Goal: Register for event/course

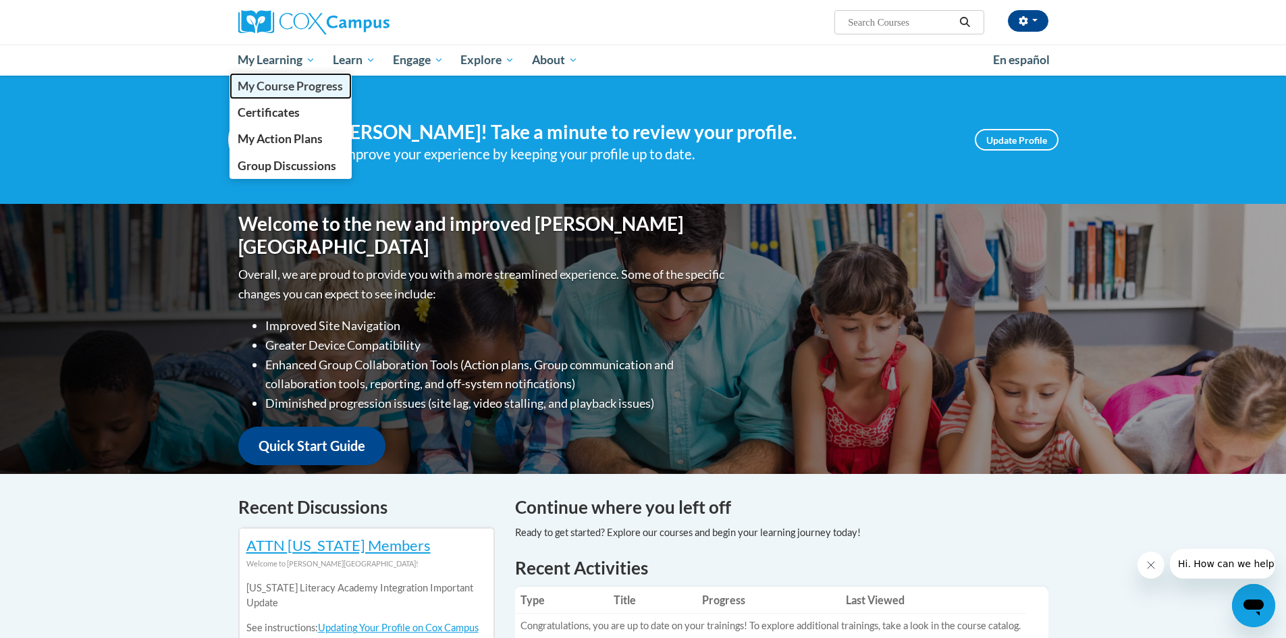
click at [280, 88] on span "My Course Progress" at bounding box center [290, 86] width 105 height 14
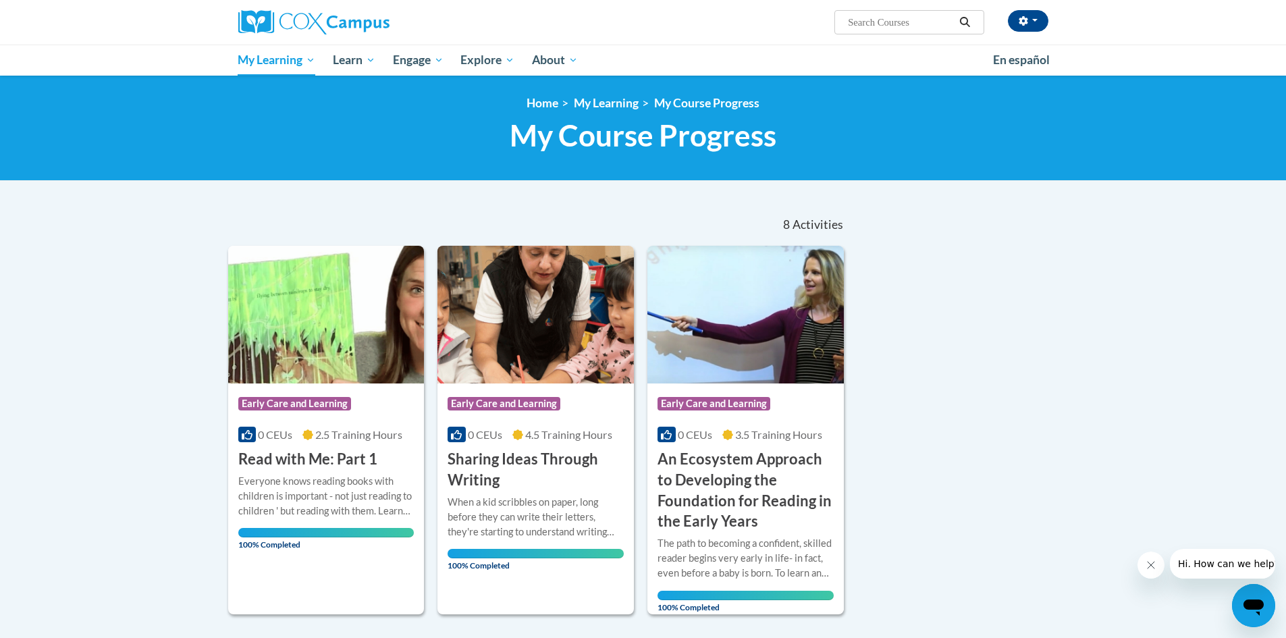
click at [904, 25] on input "Search..." at bounding box center [900, 22] width 108 height 16
type input "read with me part 2"
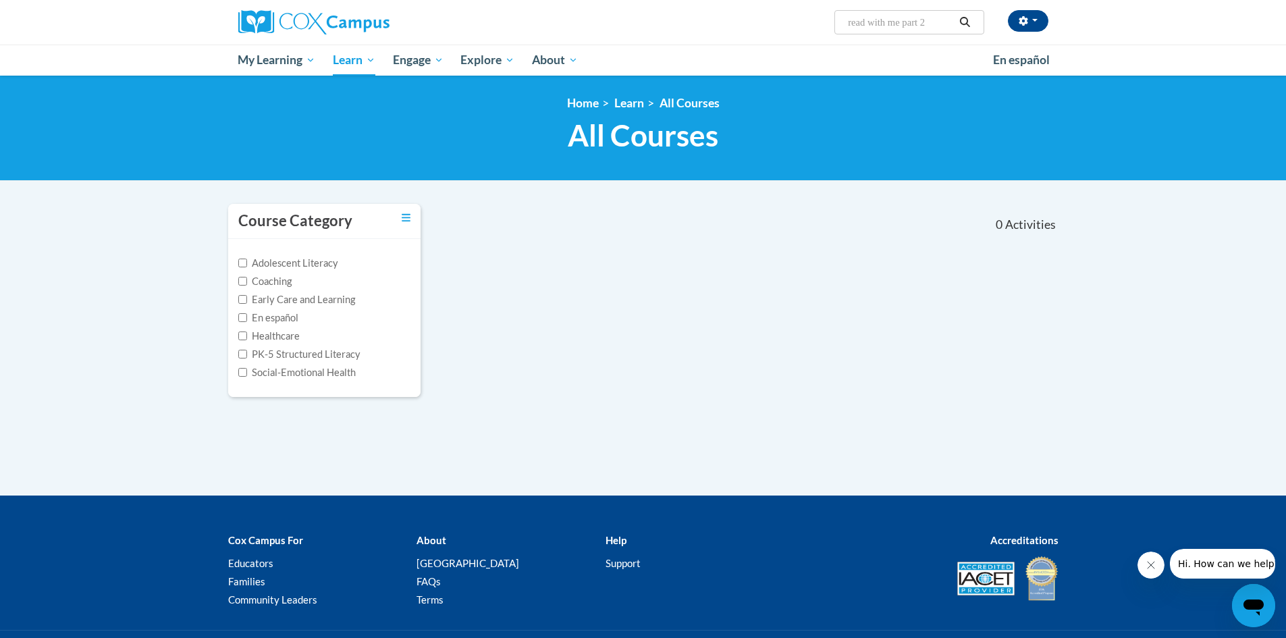
click at [941, 13] on span "Search Search... read with me part 2" at bounding box center [908, 22] width 149 height 24
click at [931, 24] on input "read with me part 2" at bounding box center [900, 22] width 108 height 16
click at [935, 22] on input "read with me part 2" at bounding box center [900, 22] width 108 height 16
type input "read with me"
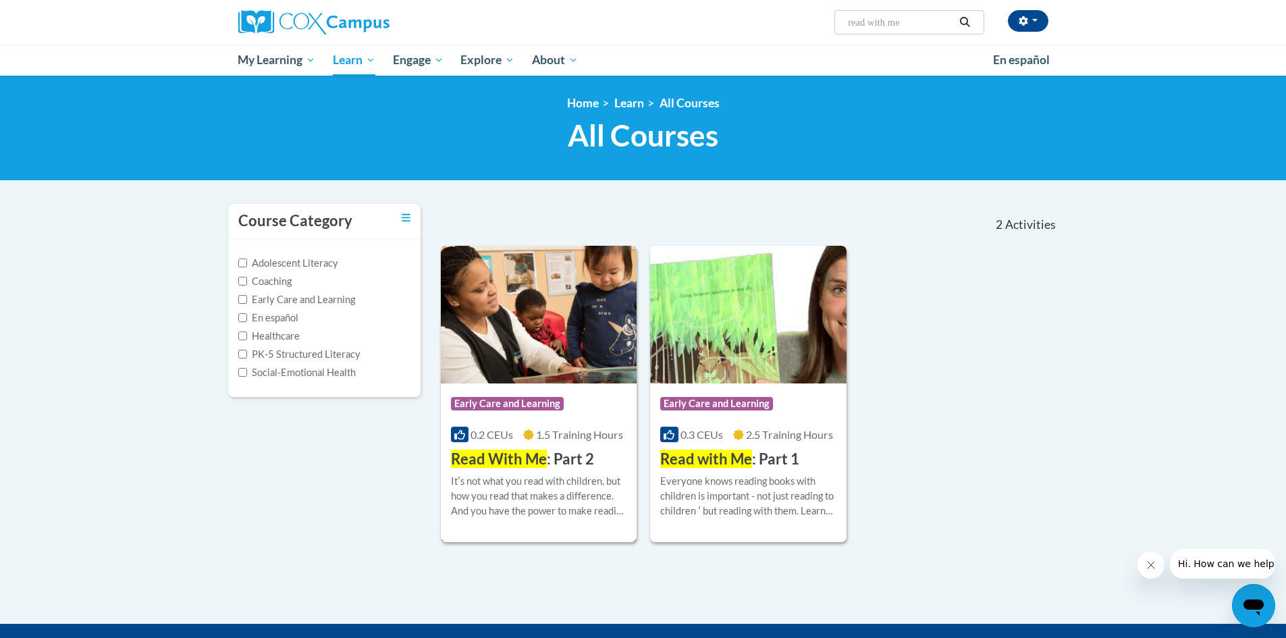
click at [500, 357] on img at bounding box center [539, 315] width 196 height 138
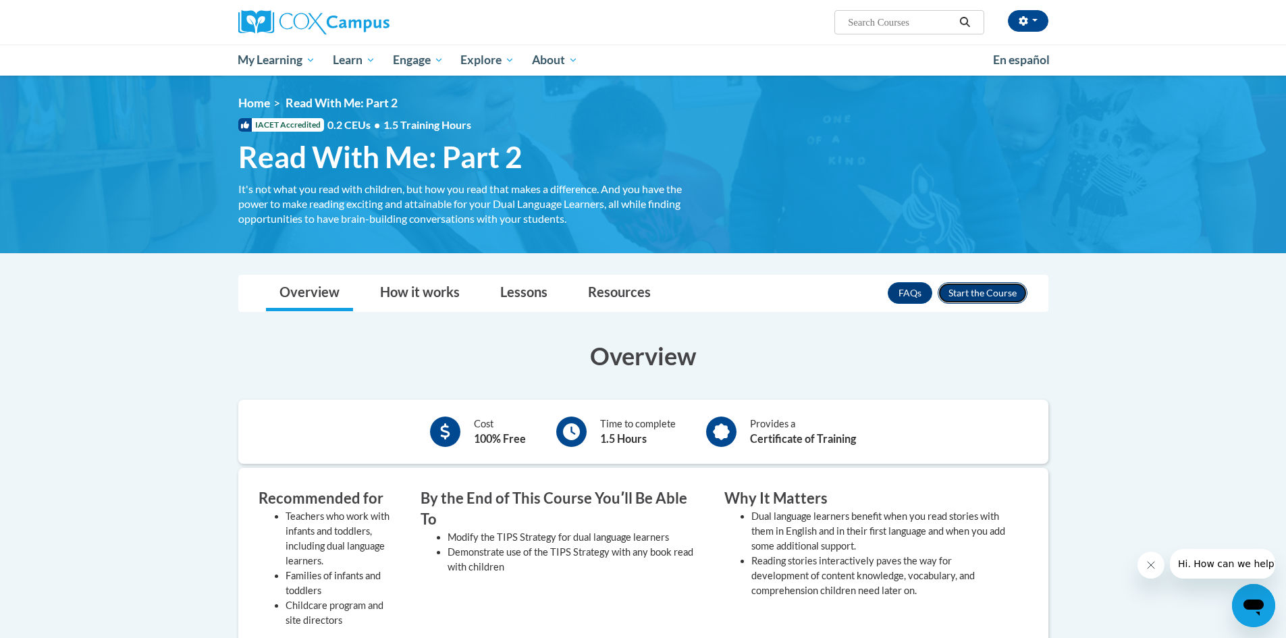
click at [976, 298] on button "Enroll" at bounding box center [983, 293] width 90 height 22
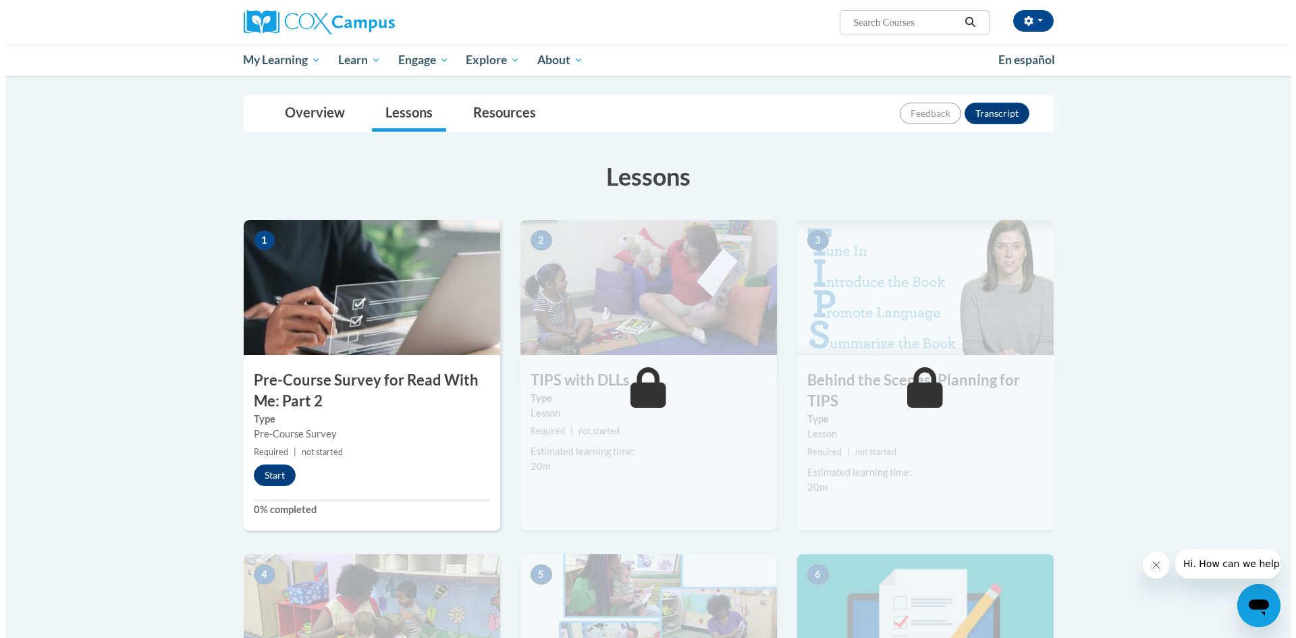
scroll to position [135, 0]
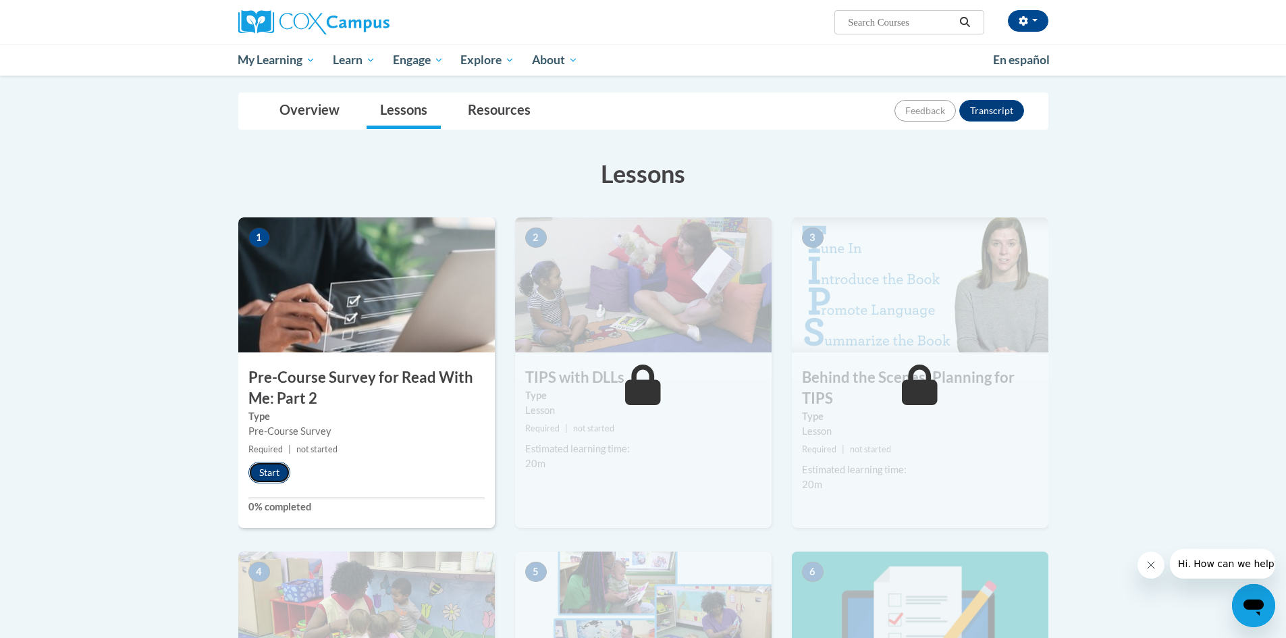
click at [265, 470] on button "Start" at bounding box center [269, 473] width 42 height 22
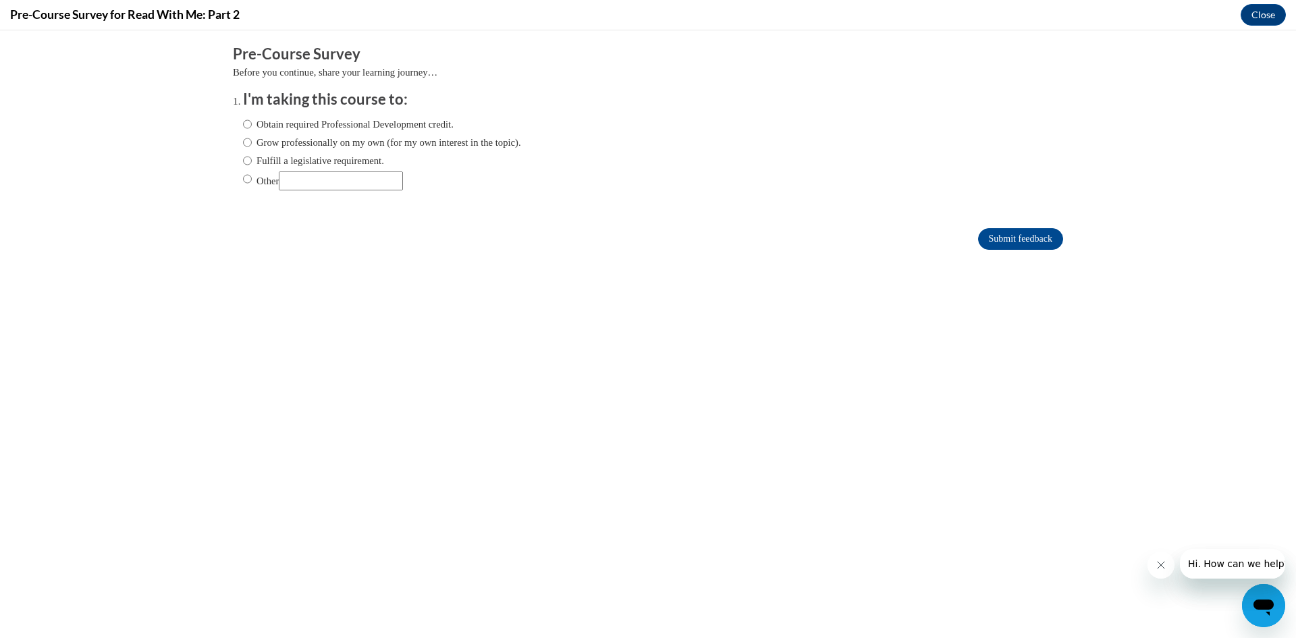
scroll to position [0, 0]
click at [243, 125] on input "Obtain required Professional Development credit." at bounding box center [247, 124] width 9 height 15
radio input "true"
click at [1021, 232] on input "Submit feedback" at bounding box center [1020, 239] width 85 height 22
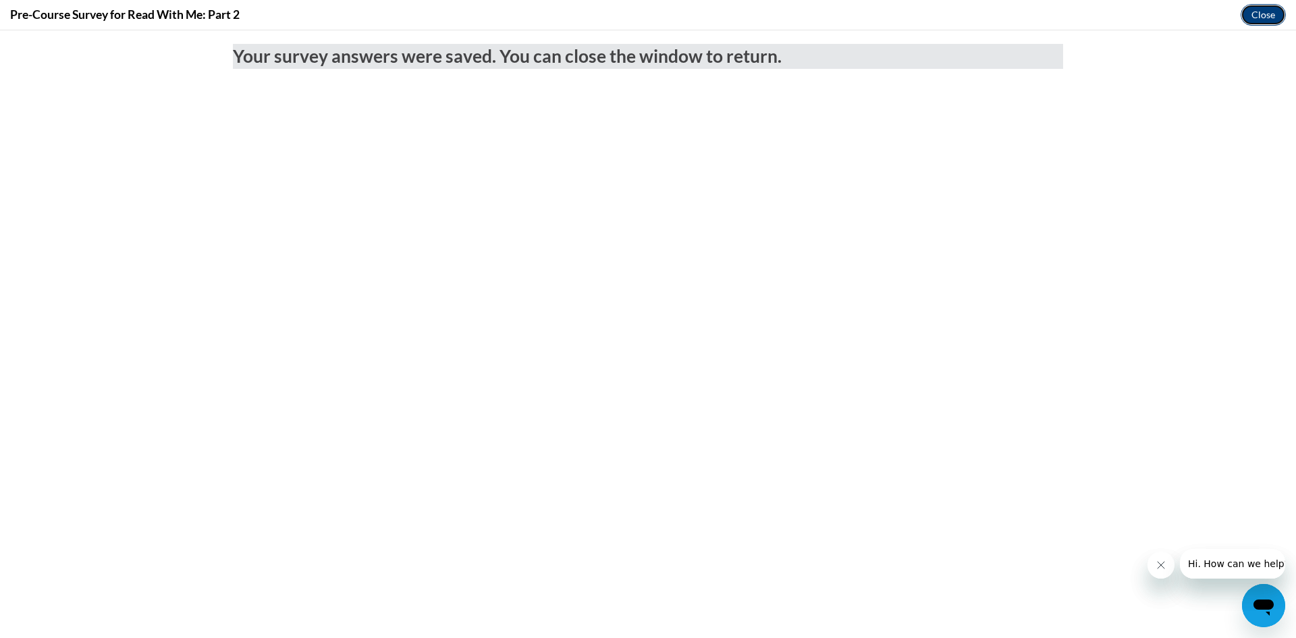
click at [1255, 11] on button "Close" at bounding box center [1263, 15] width 45 height 22
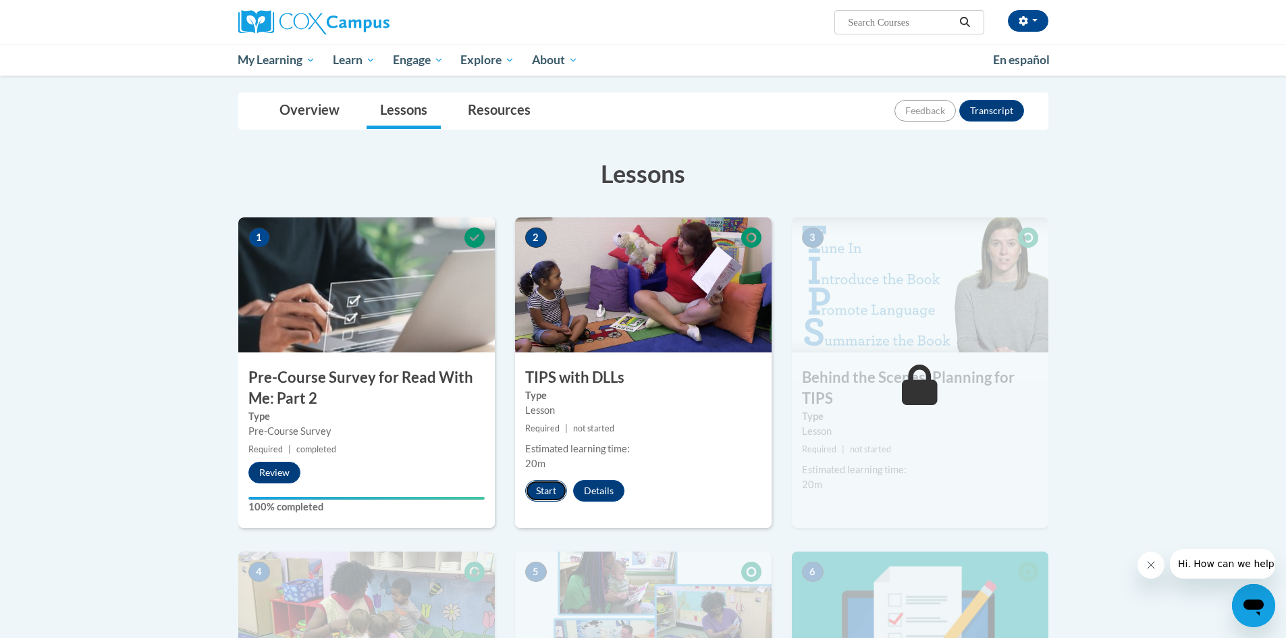
click at [535, 486] on button "Start" at bounding box center [546, 491] width 42 height 22
